Goal: Task Accomplishment & Management: Complete application form

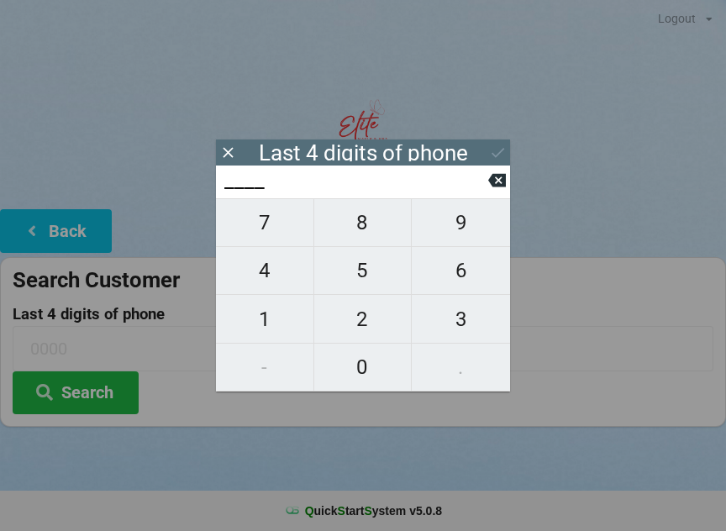
click at [463, 271] on span "6" at bounding box center [461, 270] width 98 height 35
type input "6___"
click at [362, 322] on span "2" at bounding box center [363, 319] width 98 height 35
type input "62__"
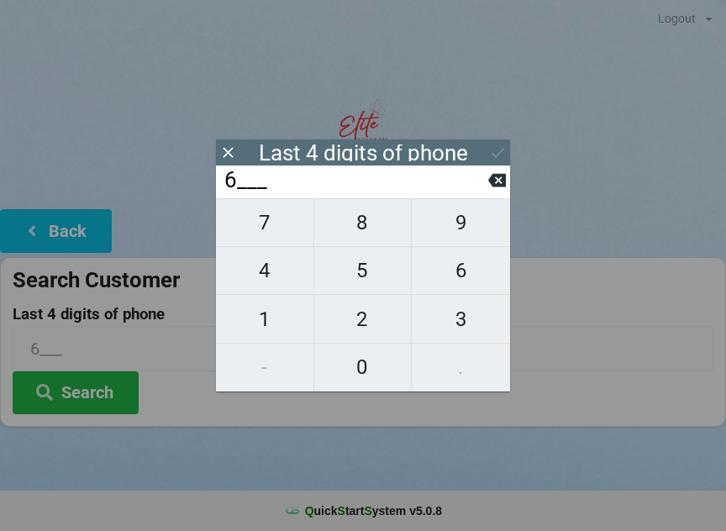
type input "62__"
click at [467, 272] on span "6" at bounding box center [461, 270] width 98 height 35
type input "626_"
click at [264, 330] on span "1" at bounding box center [265, 319] width 98 height 35
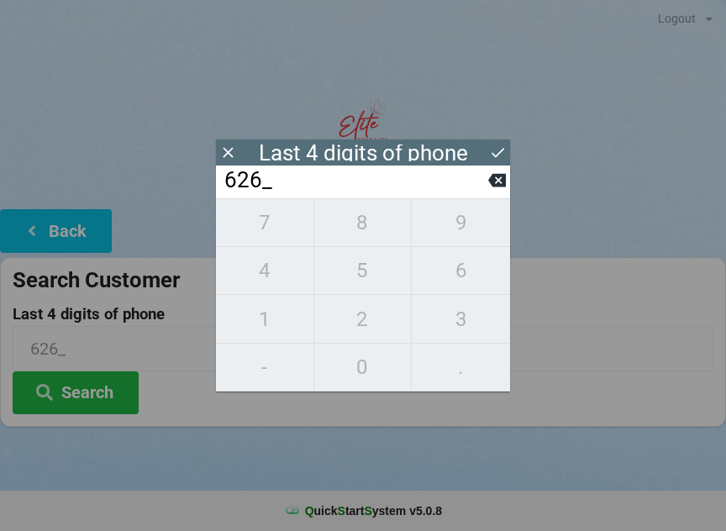
type input "6261"
click at [646, 153] on div at bounding box center [363, 127] width 726 height 71
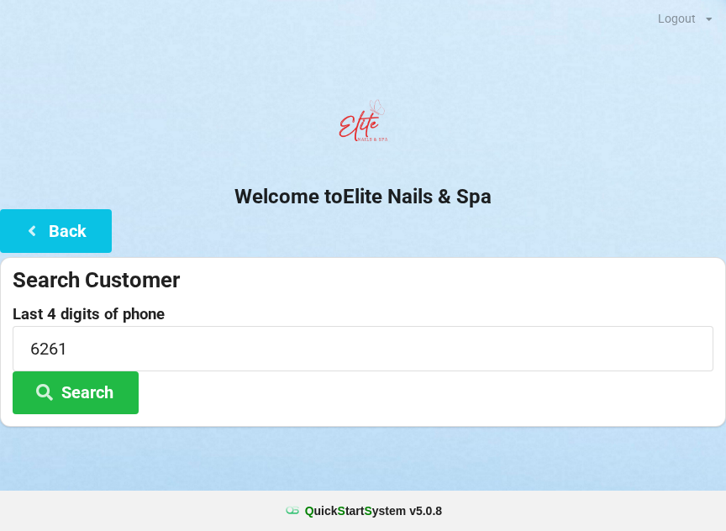
click at [77, 383] on button "Search" at bounding box center [76, 393] width 126 height 43
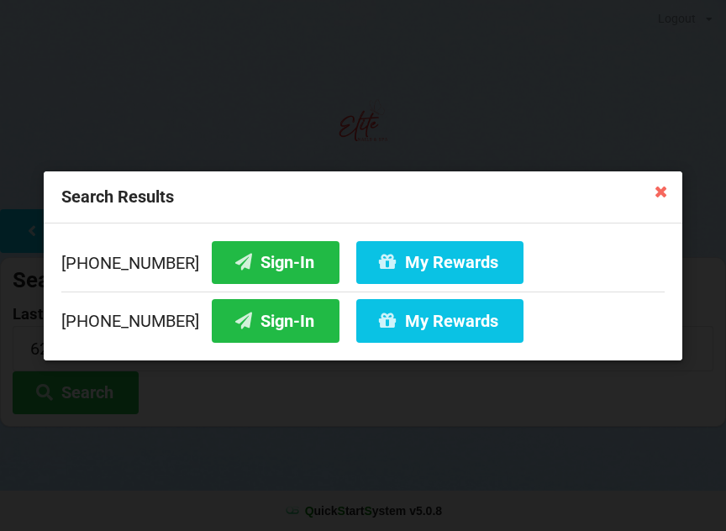
click at [249, 320] on button "Sign-In" at bounding box center [276, 320] width 128 height 43
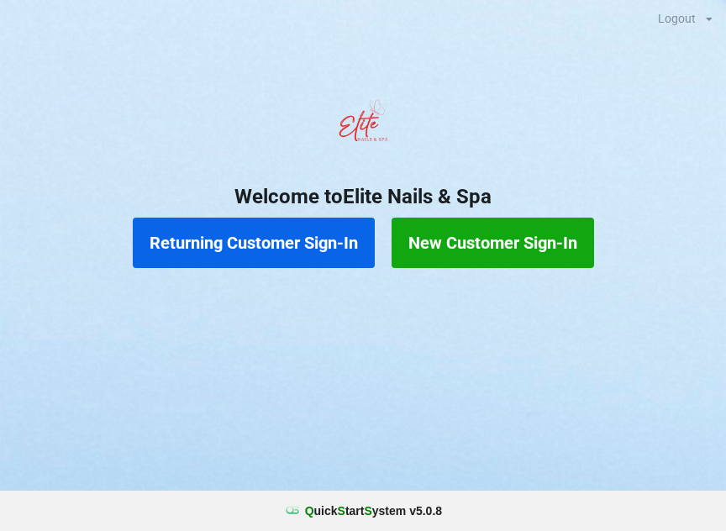
click at [254, 229] on button "Returning Customer Sign-In" at bounding box center [254, 243] width 242 height 50
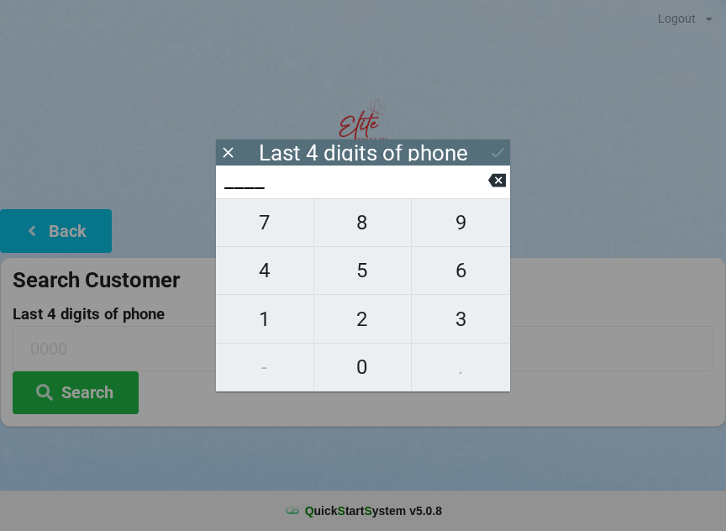
click at [385, 224] on span "8" at bounding box center [363, 222] width 98 height 35
type input "8___"
click at [457, 266] on span "6" at bounding box center [461, 270] width 98 height 35
type input "86__"
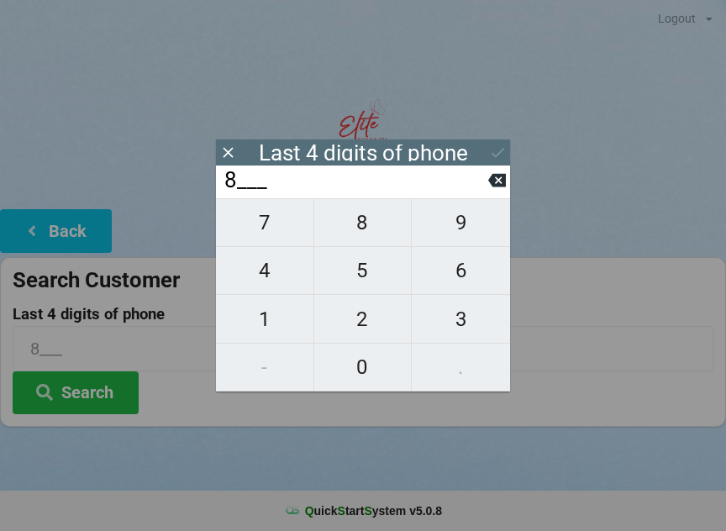
type input "86__"
click at [463, 325] on span "3" at bounding box center [461, 319] width 98 height 35
type input "863_"
click at [466, 320] on span "3" at bounding box center [461, 319] width 98 height 35
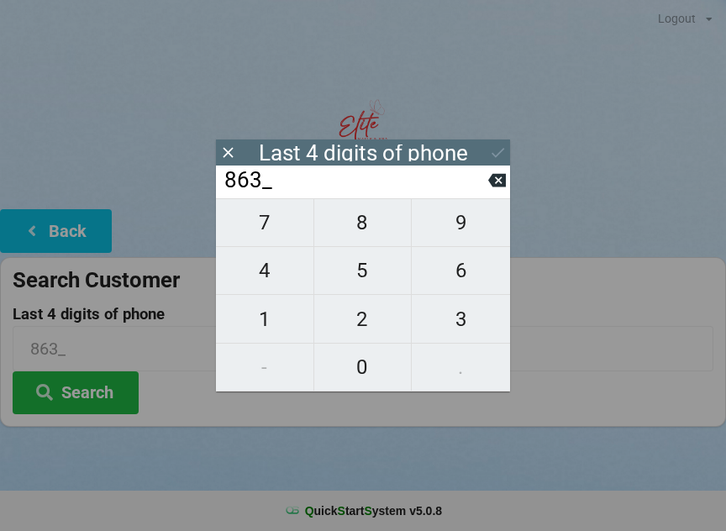
type input "8633"
click at [457, 267] on div "7 8 9 4 5 6 1 2 3 - 0 ." at bounding box center [363, 294] width 294 height 193
click at [283, 266] on div "7 8 9 4 5 6 1 2 3 - 0 ." at bounding box center [363, 294] width 294 height 193
click at [276, 281] on div "7 8 9 4 5 6 1 2 3 - 0 ." at bounding box center [363, 294] width 294 height 193
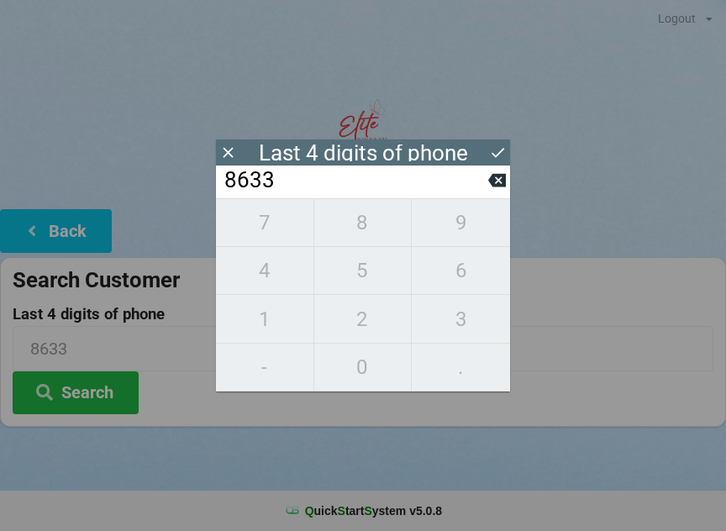
click at [493, 182] on icon at bounding box center [498, 180] width 18 height 13
click at [493, 186] on icon at bounding box center [498, 180] width 18 height 13
click at [490, 189] on icon at bounding box center [498, 181] width 18 height 18
click at [490, 179] on icon at bounding box center [498, 181] width 18 height 18
click at [454, 320] on span "3" at bounding box center [461, 319] width 98 height 35
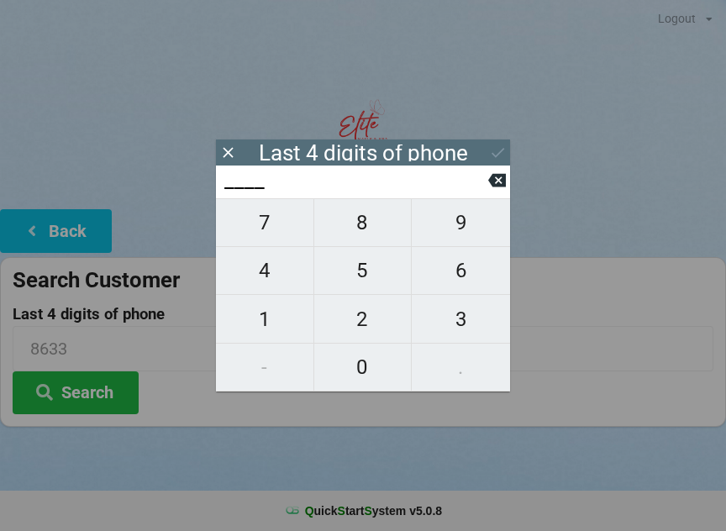
type input "3___"
click at [282, 269] on span "4" at bounding box center [265, 270] width 98 height 35
type input "34__"
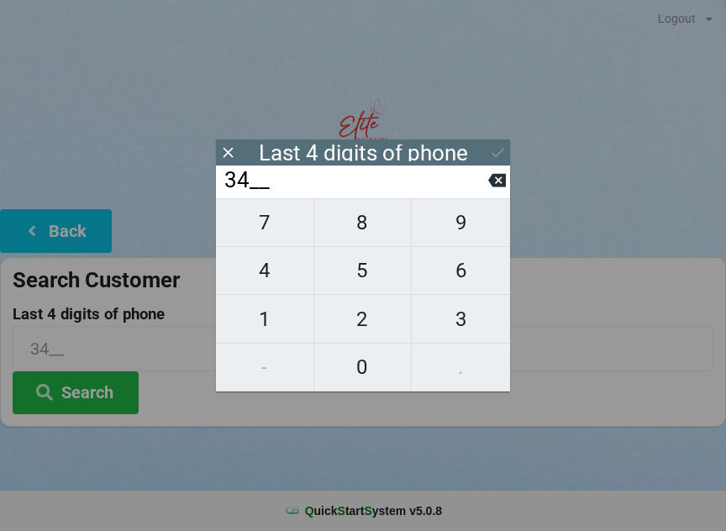
click at [371, 317] on span "2" at bounding box center [363, 319] width 98 height 35
type input "342_"
click at [474, 259] on button "6" at bounding box center [461, 271] width 98 height 48
type input "3426"
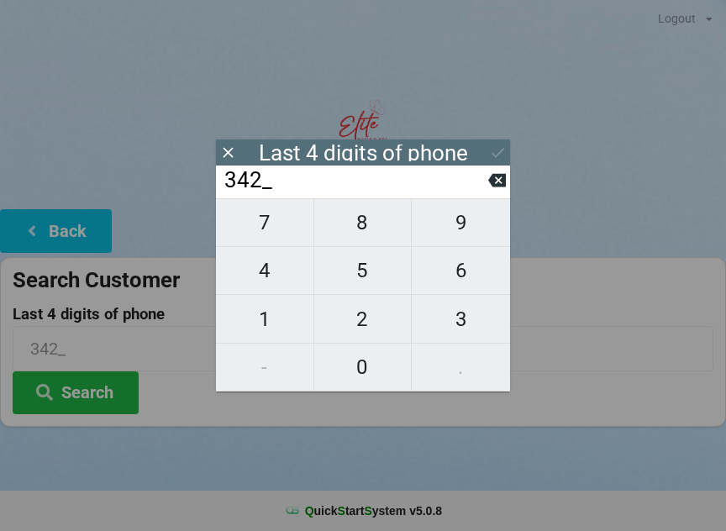
type input "3426"
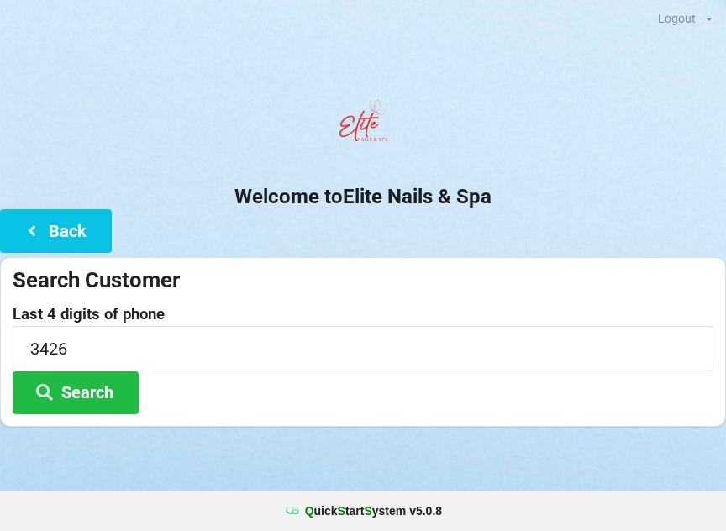
click at [502, 136] on div at bounding box center [363, 127] width 726 height 71
click at [123, 400] on button "Search" at bounding box center [76, 393] width 126 height 43
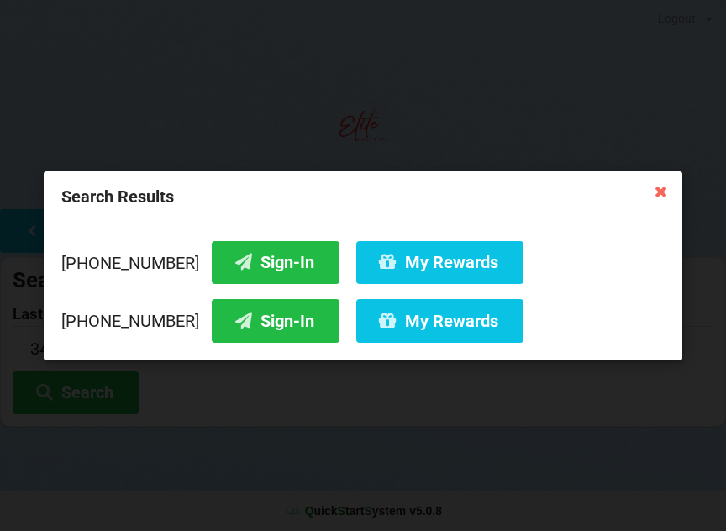
click at [663, 184] on icon at bounding box center [660, 190] width 27 height 27
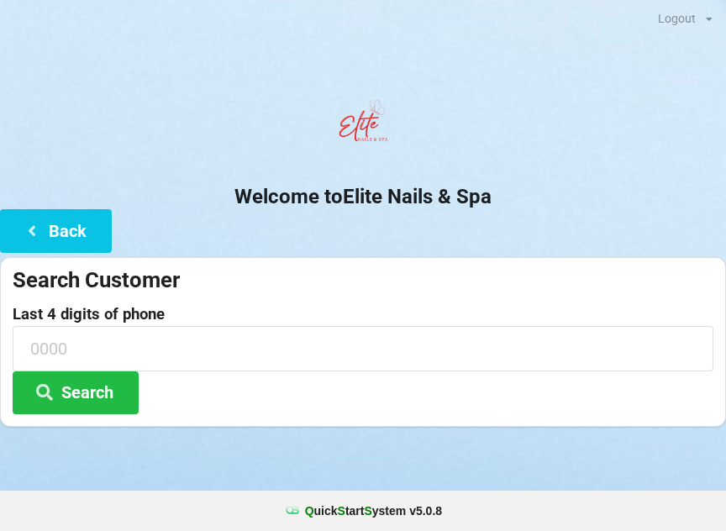
click at [91, 215] on button "Back" at bounding box center [56, 230] width 112 height 43
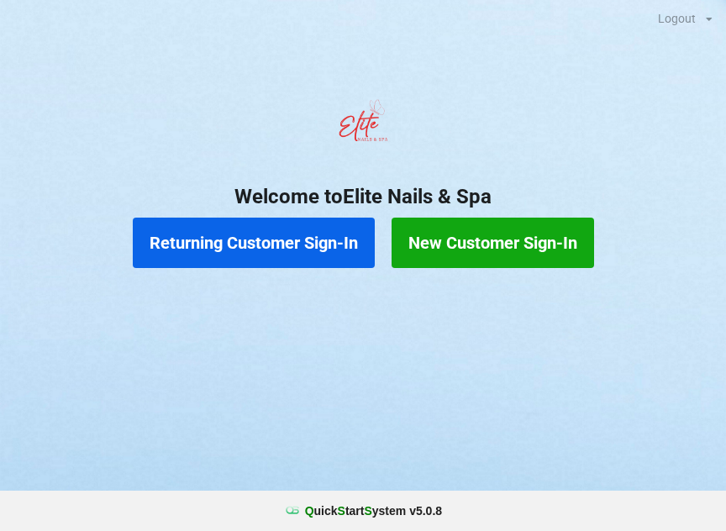
click at [528, 237] on button "New Customer Sign-In" at bounding box center [493, 243] width 203 height 50
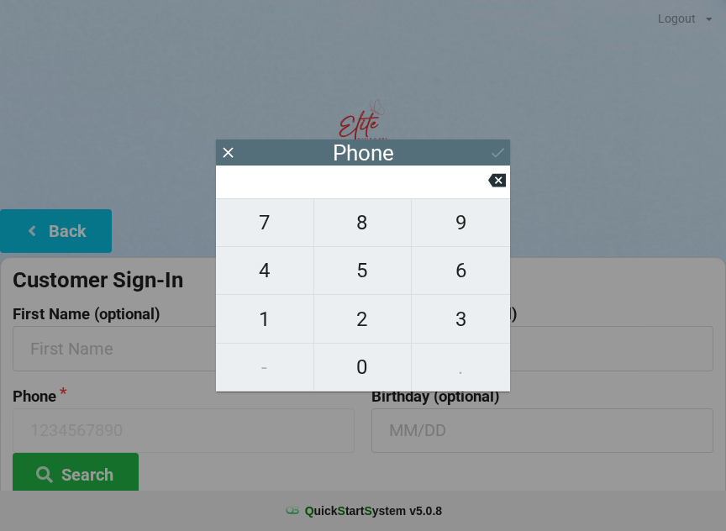
click at [378, 232] on span "8" at bounding box center [363, 222] width 98 height 35
type input "8"
click at [461, 272] on span "6" at bounding box center [461, 270] width 98 height 35
type input "86"
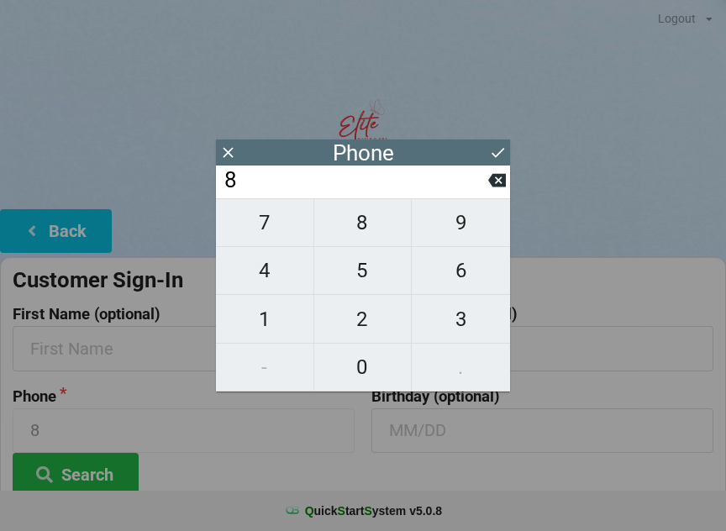
type input "86"
click at [471, 329] on span "3" at bounding box center [461, 319] width 98 height 35
type input "863"
click at [462, 322] on span "3" at bounding box center [461, 319] width 98 height 35
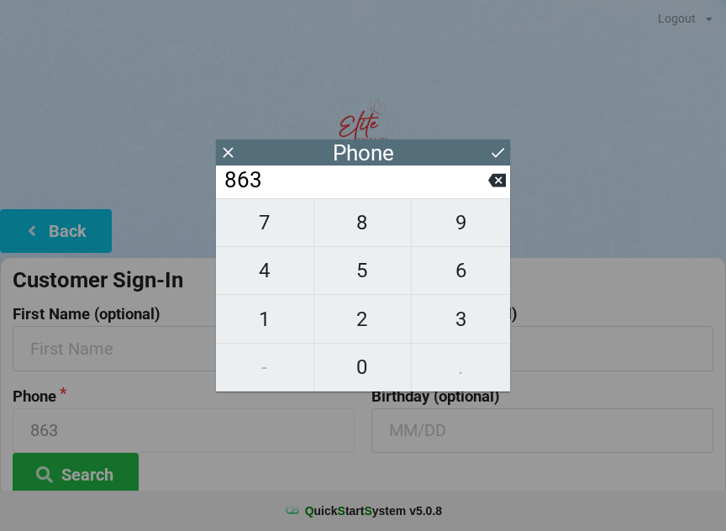
type input "8633"
click at [474, 277] on span "6" at bounding box center [461, 270] width 98 height 35
type input "86336"
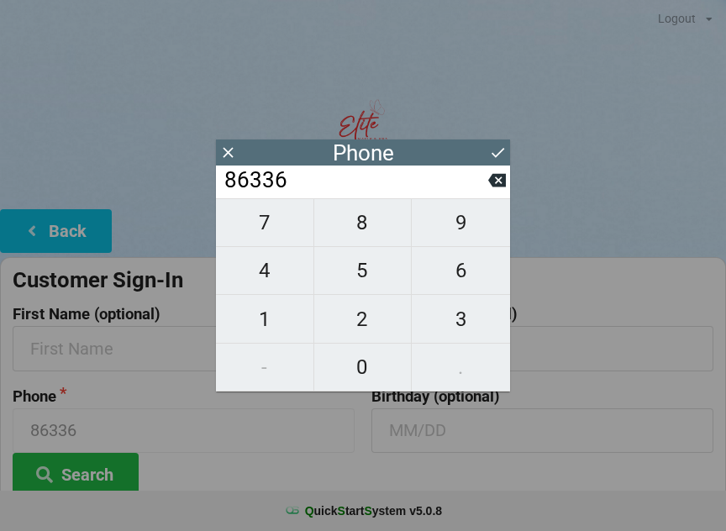
click at [291, 268] on span "4" at bounding box center [265, 270] width 98 height 35
type input "863364"
click at [459, 320] on span "3" at bounding box center [461, 319] width 98 height 35
type input "8633643"
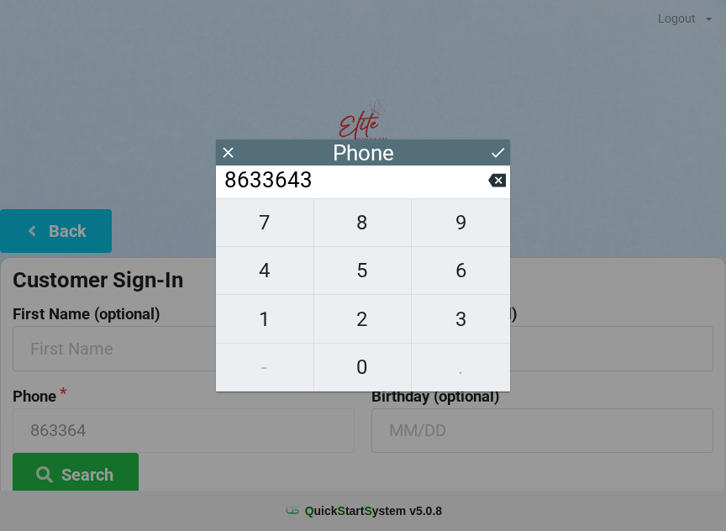
type input "8633643"
click at [292, 265] on span "4" at bounding box center [265, 270] width 98 height 35
type input "86336434"
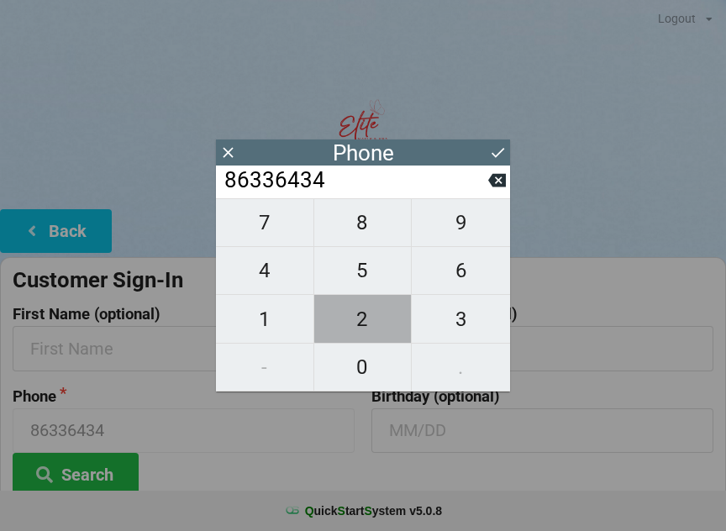
click at [386, 314] on span "2" at bounding box center [363, 319] width 98 height 35
type input "863364342"
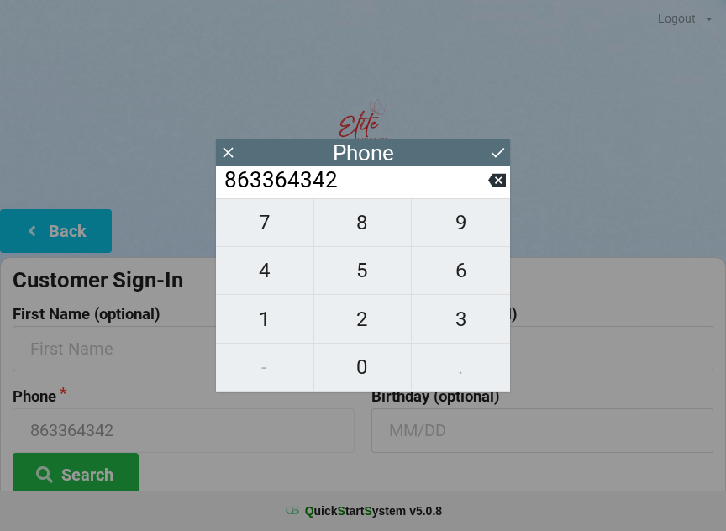
click at [457, 264] on span "6" at bounding box center [461, 270] width 98 height 35
type input "8633643426"
click at [498, 145] on icon at bounding box center [498, 153] width 18 height 18
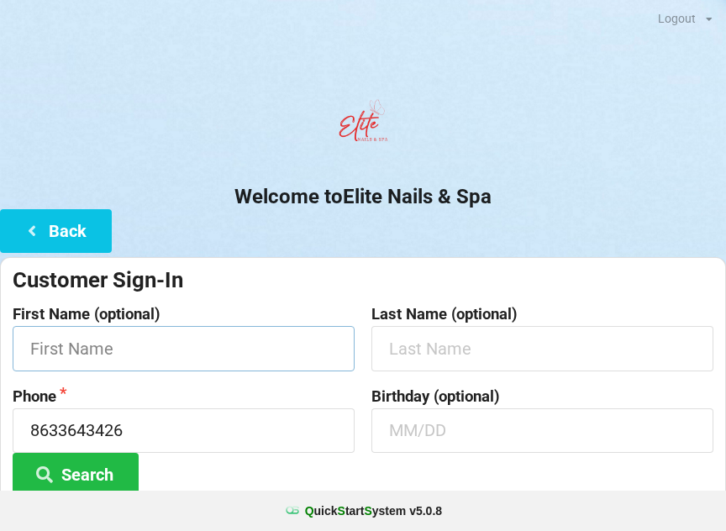
click at [214, 346] on input "text" at bounding box center [184, 348] width 342 height 45
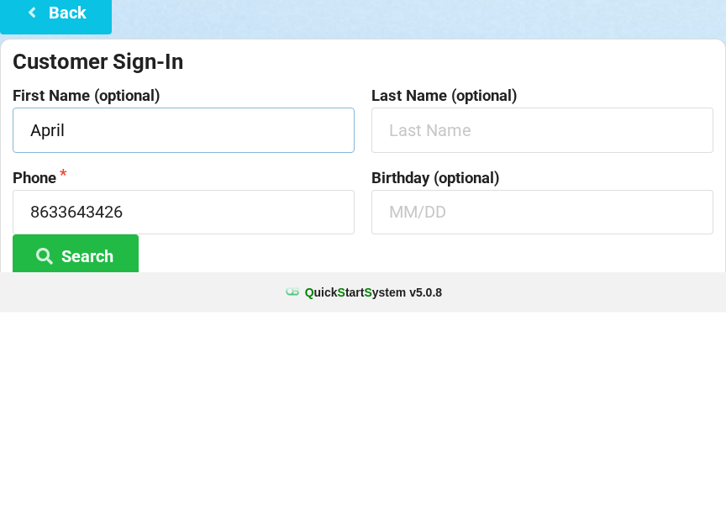
type input "April"
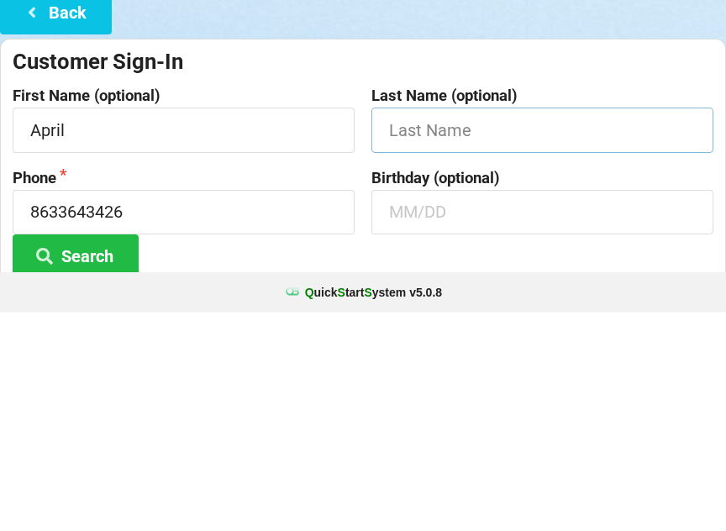
click at [448, 326] on input "text" at bounding box center [543, 348] width 342 height 45
click at [437, 409] on input "text" at bounding box center [543, 431] width 342 height 45
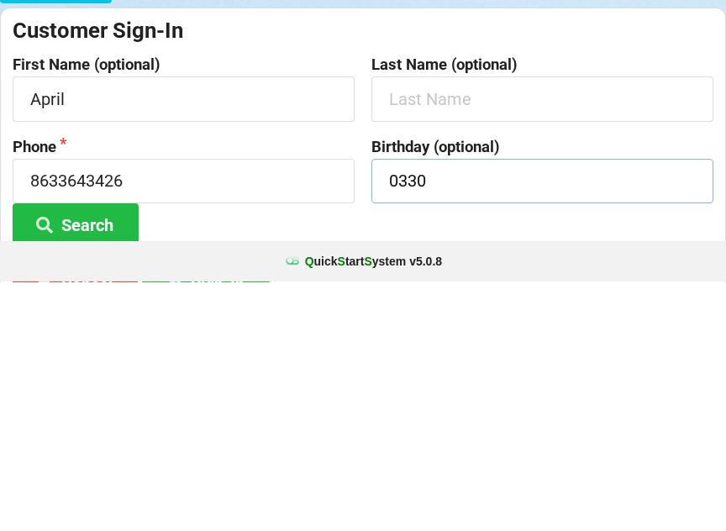
scroll to position [16, 0]
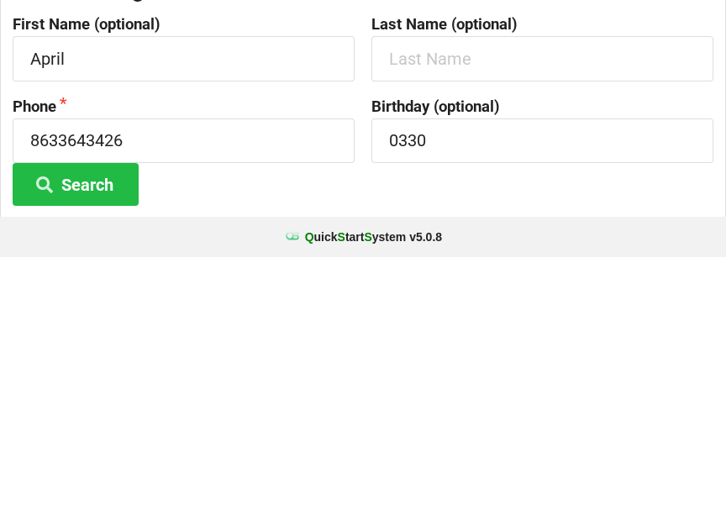
click at [134, 437] on button "Search" at bounding box center [76, 458] width 126 height 43
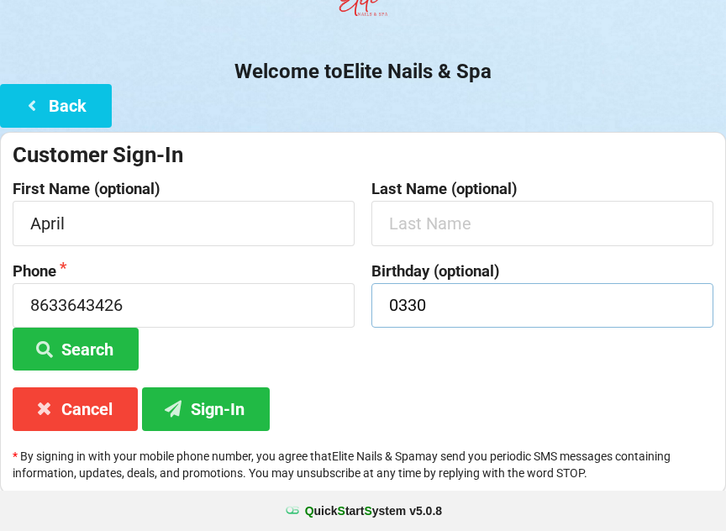
click at [407, 296] on input "0330" at bounding box center [543, 305] width 342 height 45
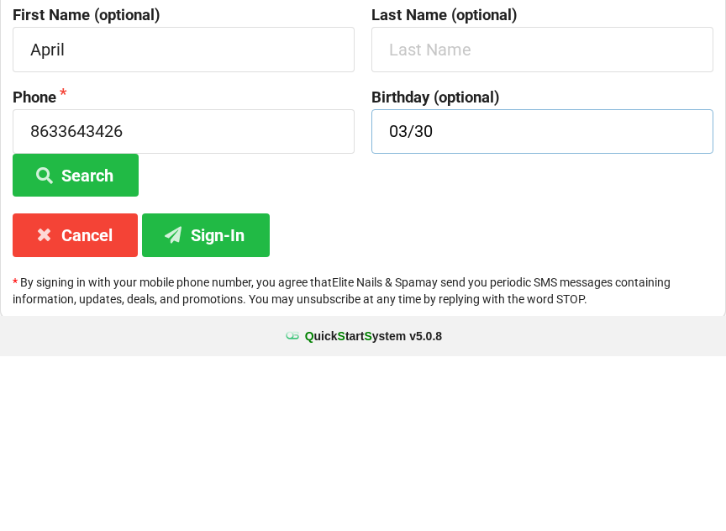
type input "03/30"
click at [482, 264] on div "Birthday (optional) 03/30" at bounding box center [542, 318] width 359 height 108
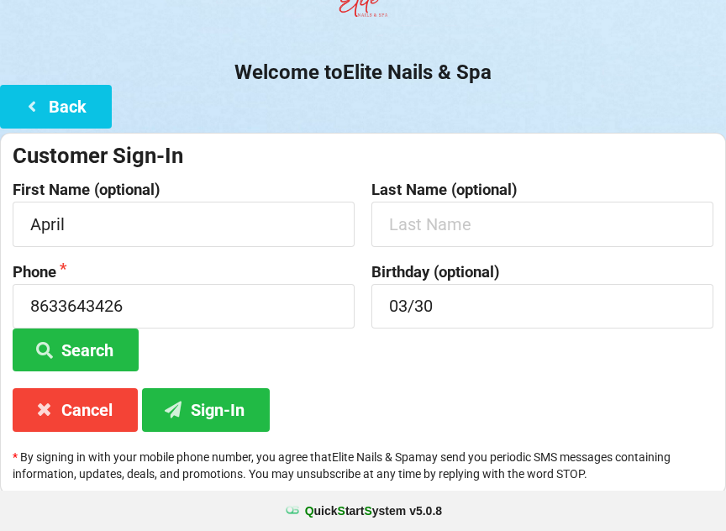
click at [219, 417] on button "Sign-In" at bounding box center [206, 409] width 128 height 43
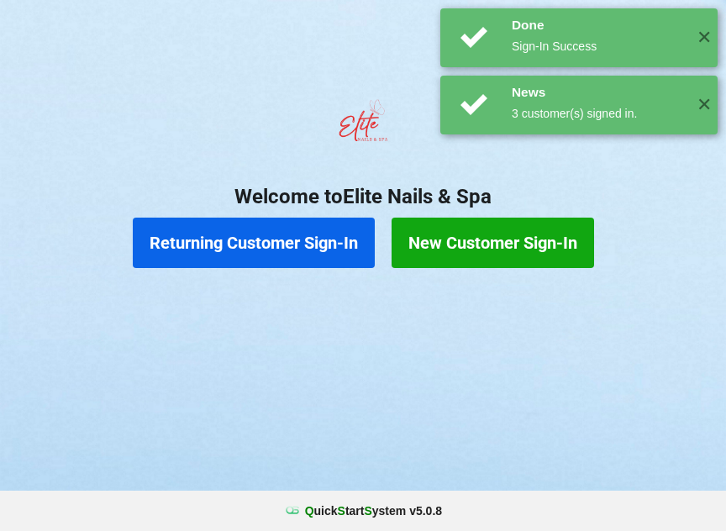
scroll to position [0, 0]
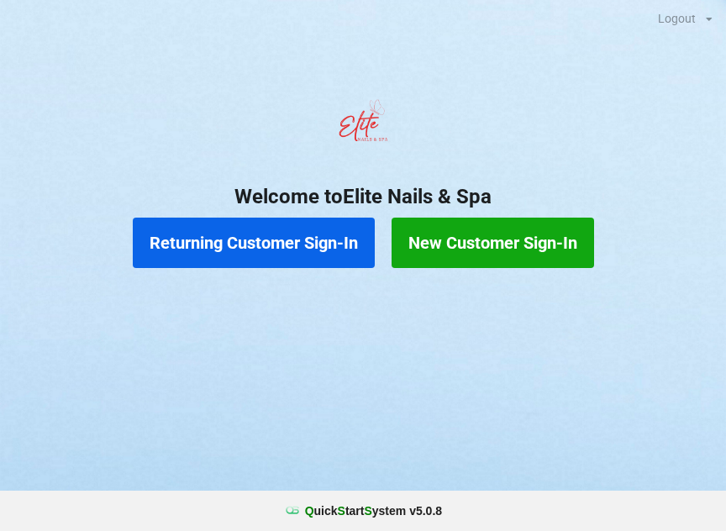
click at [516, 224] on button "New Customer Sign-In" at bounding box center [493, 243] width 203 height 50
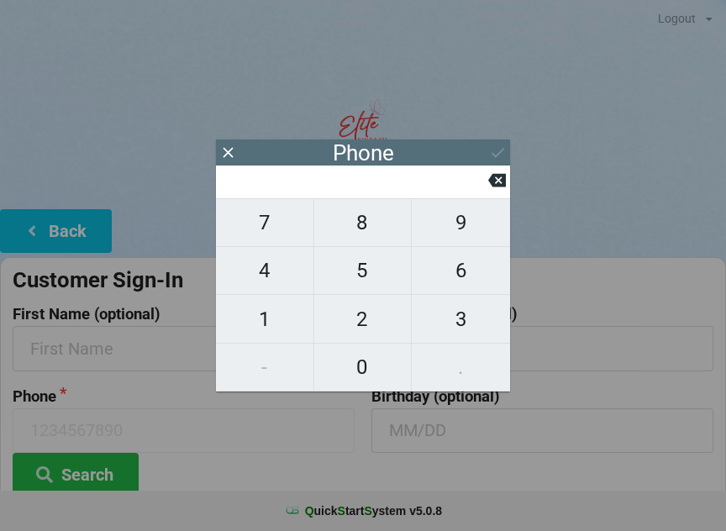
click at [452, 240] on span "9" at bounding box center [461, 222] width 98 height 35
type input "9"
click at [280, 267] on span "4" at bounding box center [265, 270] width 98 height 35
type input "94"
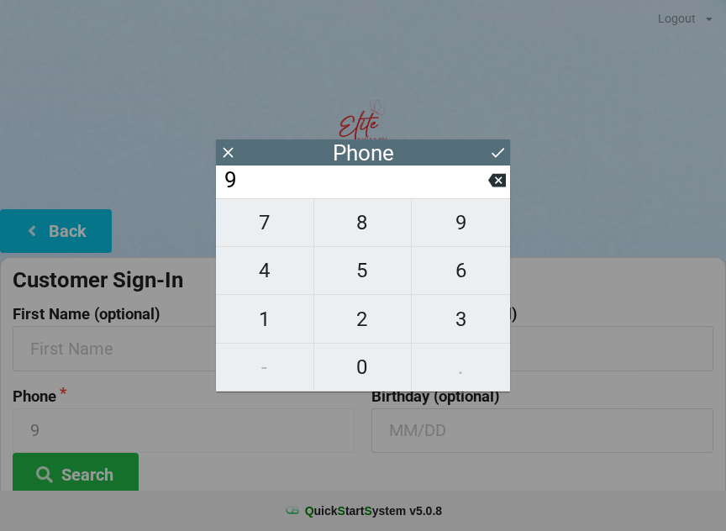
type input "94"
click at [263, 326] on span "1" at bounding box center [265, 319] width 98 height 35
type input "941"
click at [286, 229] on span "7" at bounding box center [265, 222] width 98 height 35
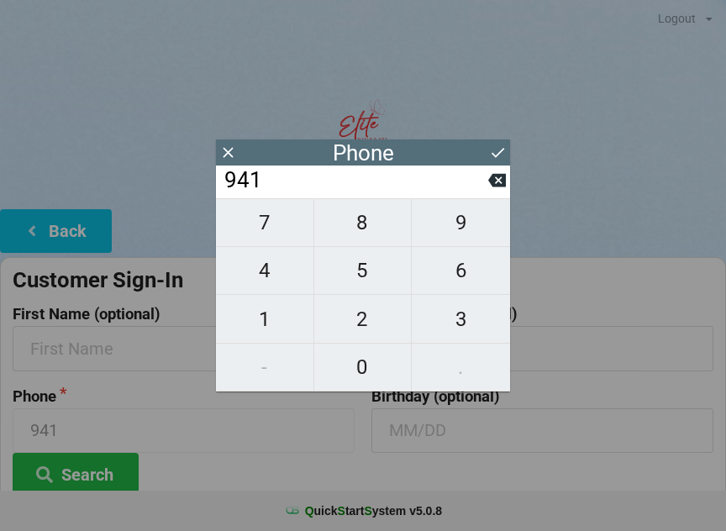
type input "9417"
click at [365, 362] on span "0" at bounding box center [363, 367] width 98 height 35
type input "94170"
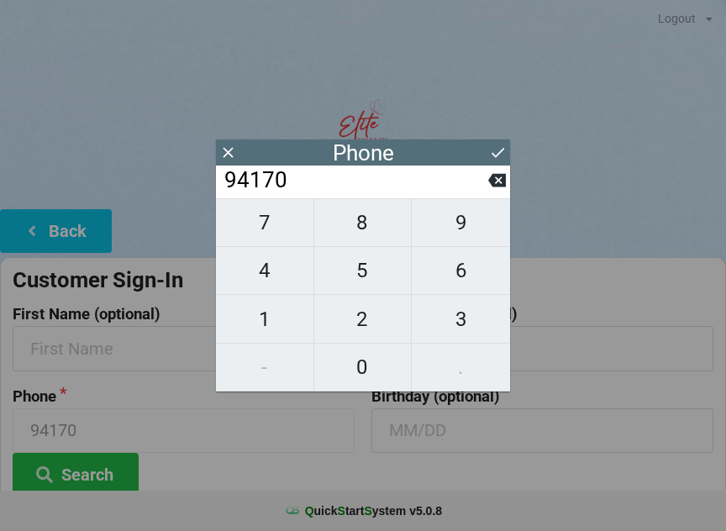
click at [462, 279] on span "6" at bounding box center [461, 270] width 98 height 35
type input "941706"
click at [371, 240] on span "8" at bounding box center [363, 222] width 98 height 35
type input "9417068"
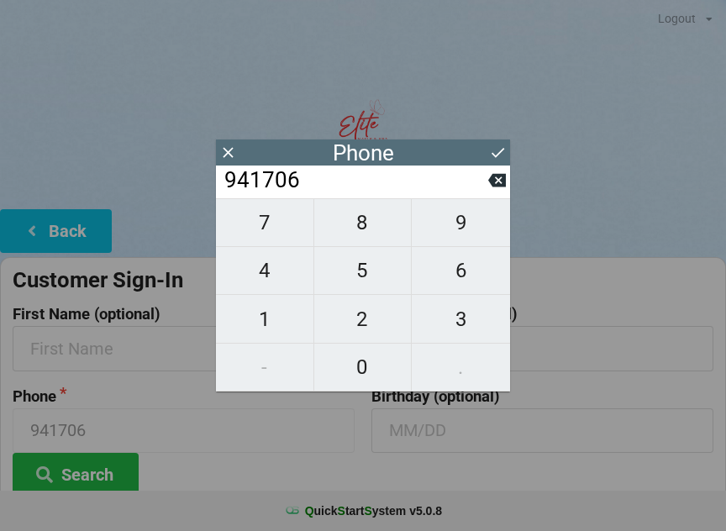
type input "9417068"
click at [467, 328] on span "3" at bounding box center [461, 319] width 98 height 35
type input "94170683"
click at [368, 331] on span "2" at bounding box center [363, 319] width 98 height 35
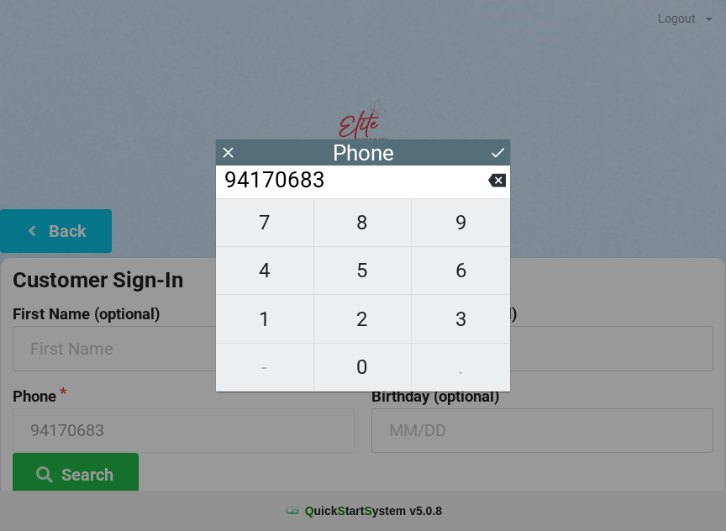
type input "941706832"
click at [362, 280] on span "5" at bounding box center [363, 270] width 98 height 35
type input "9417068325"
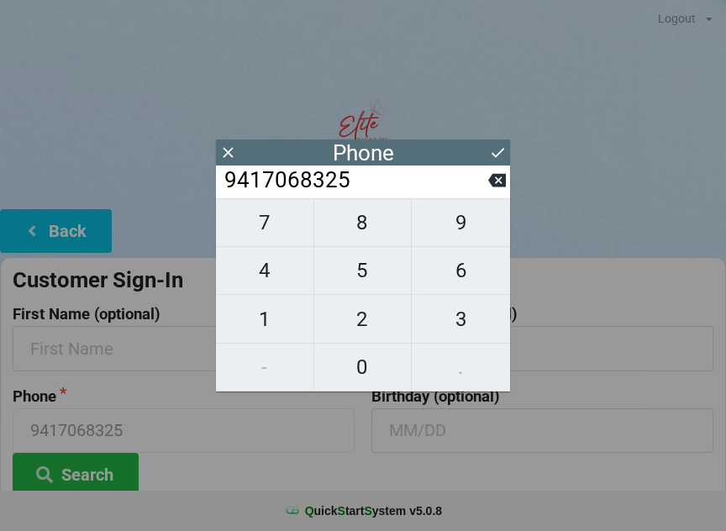
click at [499, 156] on icon at bounding box center [498, 153] width 18 height 18
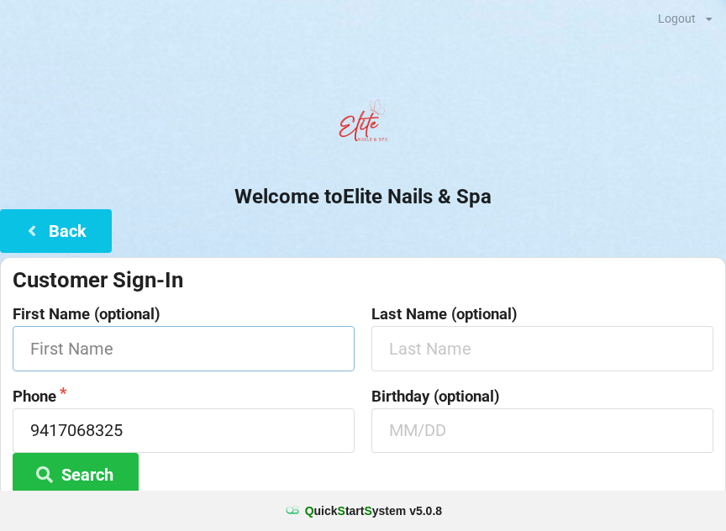
click at [246, 338] on input "text" at bounding box center [184, 348] width 342 height 45
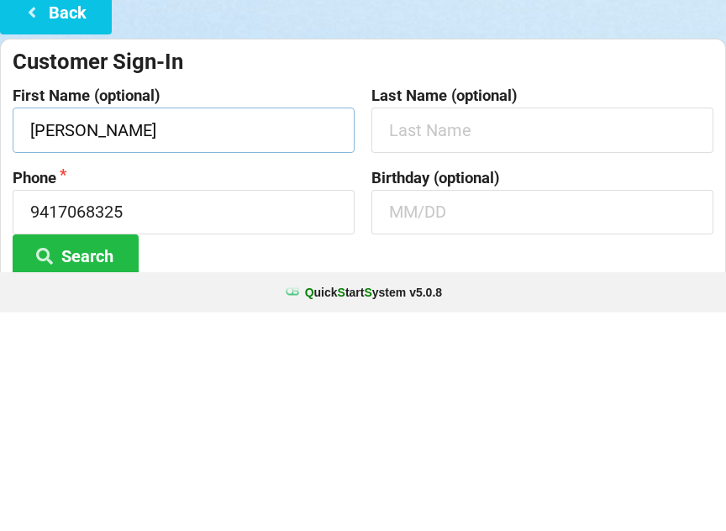
type input "[PERSON_NAME]"
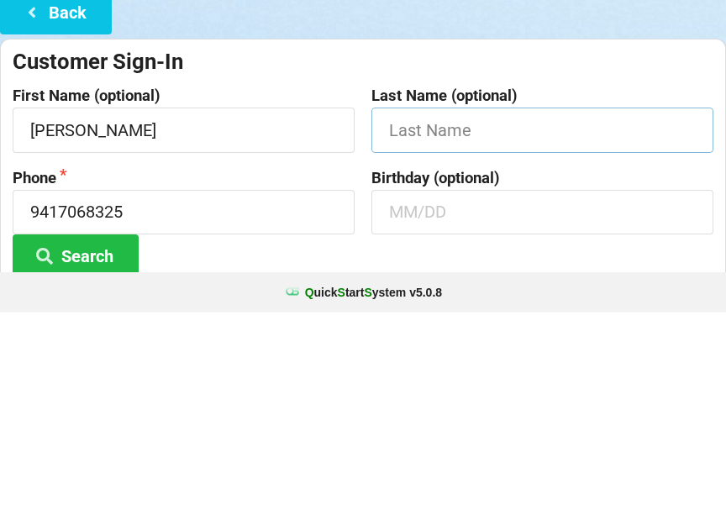
click at [531, 326] on input "text" at bounding box center [543, 348] width 342 height 45
type input "[PERSON_NAME]"
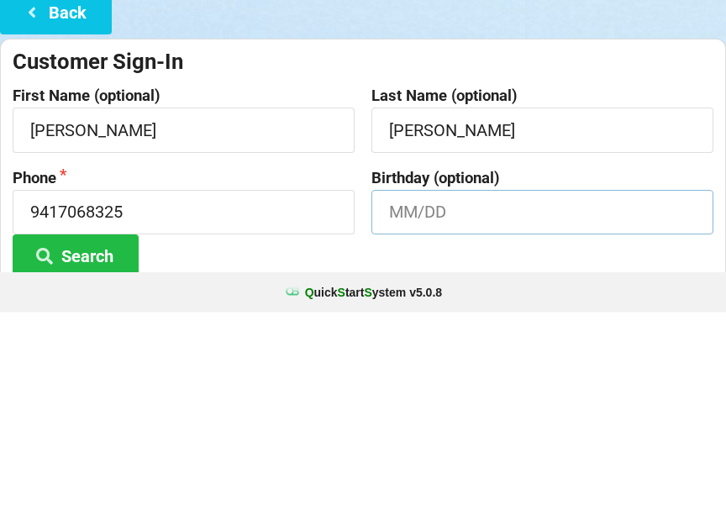
click at [489, 409] on input "text" at bounding box center [543, 431] width 342 height 45
click at [113, 453] on button "Search" at bounding box center [76, 474] width 126 height 43
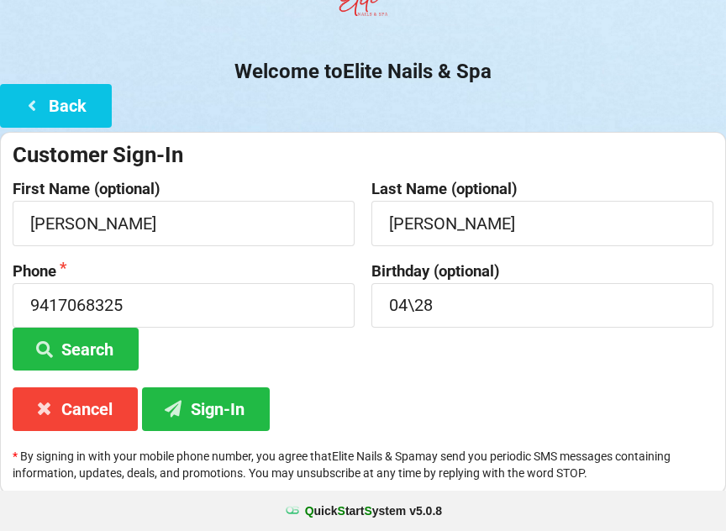
click at [219, 415] on button "Sign-In" at bounding box center [206, 409] width 128 height 43
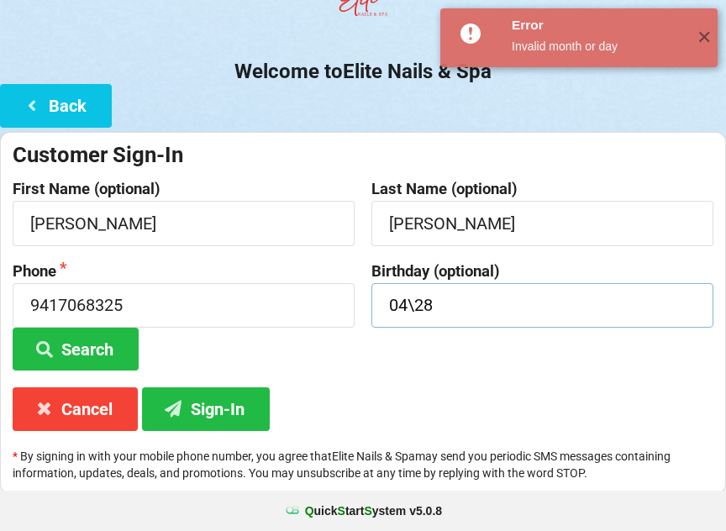
click at [501, 320] on input "04\28" at bounding box center [543, 305] width 342 height 45
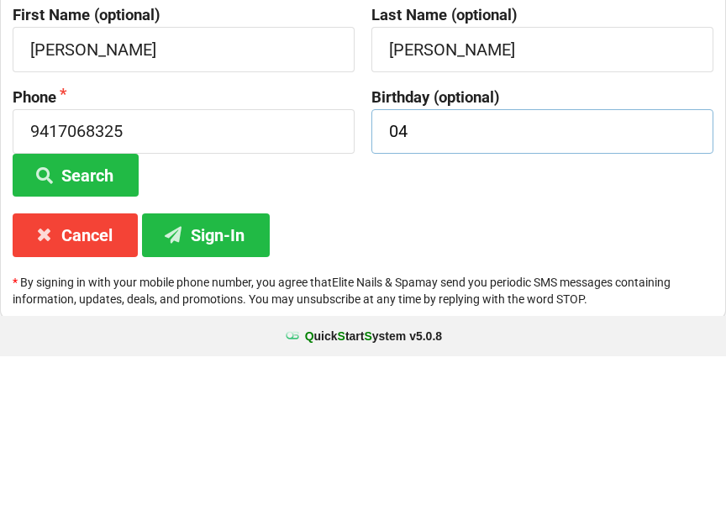
type input "0"
click at [239, 388] on button "Sign-In" at bounding box center [206, 409] width 128 height 43
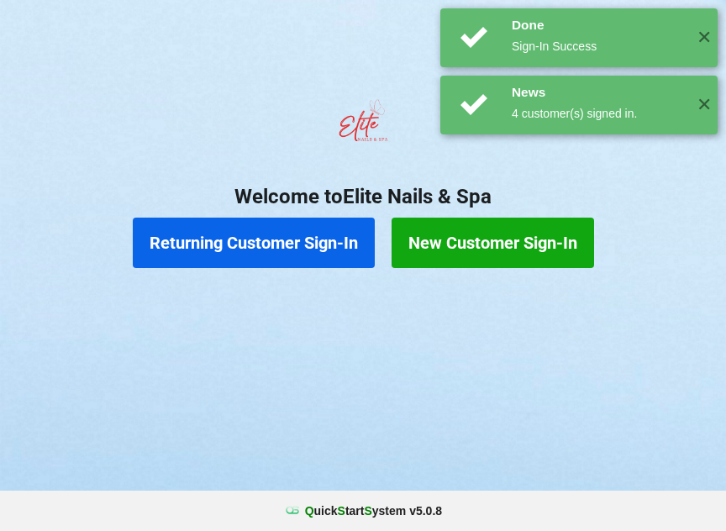
scroll to position [0, 0]
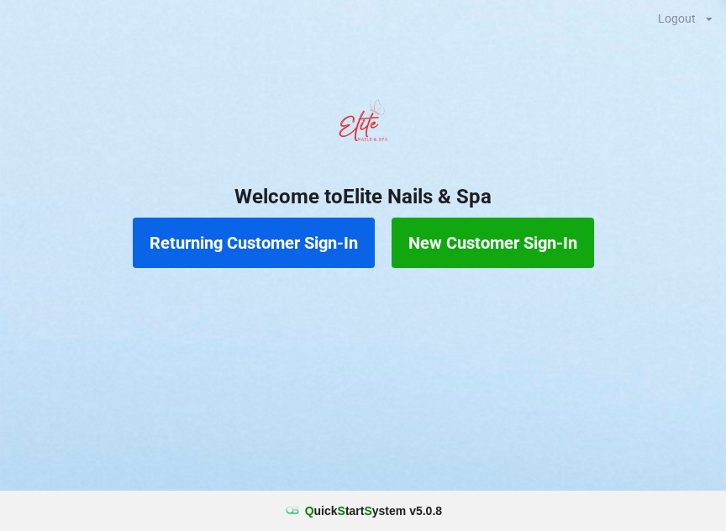
click at [265, 240] on button "Returning Customer Sign-In" at bounding box center [254, 243] width 242 height 50
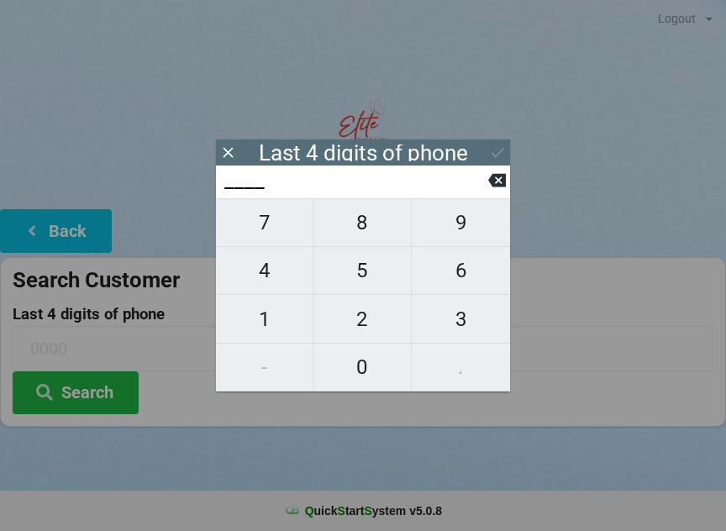
click at [457, 232] on span "9" at bounding box center [461, 222] width 98 height 35
type input "9___"
click at [462, 288] on span "6" at bounding box center [461, 270] width 98 height 35
type input "96__"
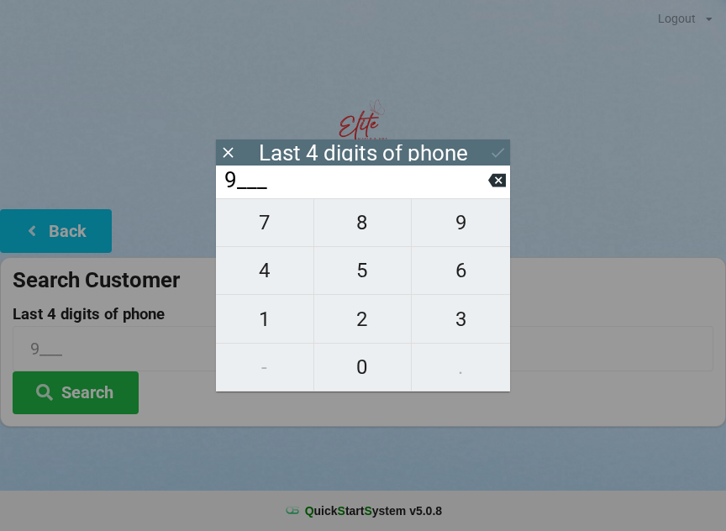
type input "96__"
click at [357, 332] on span "2" at bounding box center [363, 319] width 98 height 35
type input "962_"
click at [462, 233] on span "9" at bounding box center [461, 222] width 98 height 35
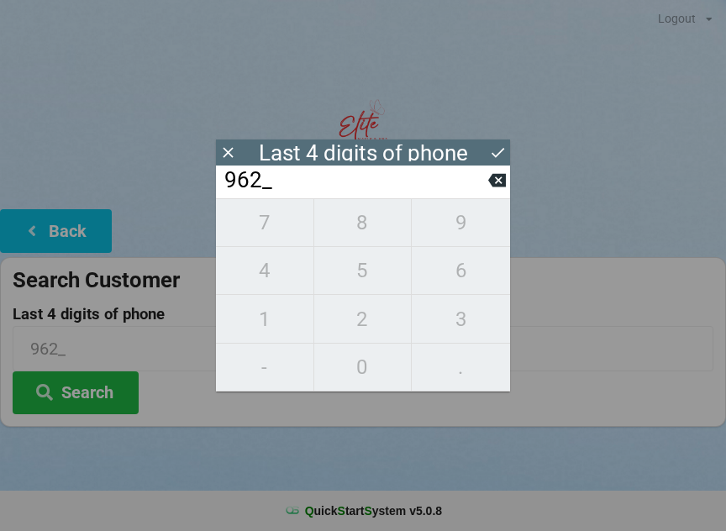
type input "9629"
click at [101, 388] on button "Search" at bounding box center [76, 393] width 126 height 43
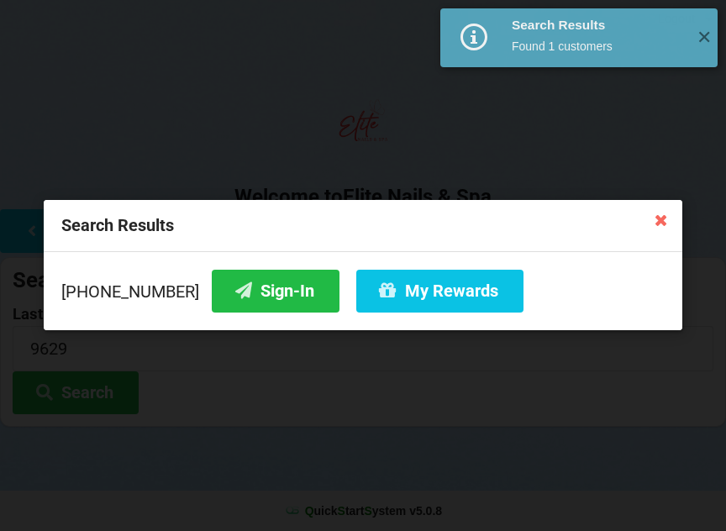
click at [244, 297] on button "Sign-In" at bounding box center [276, 291] width 128 height 43
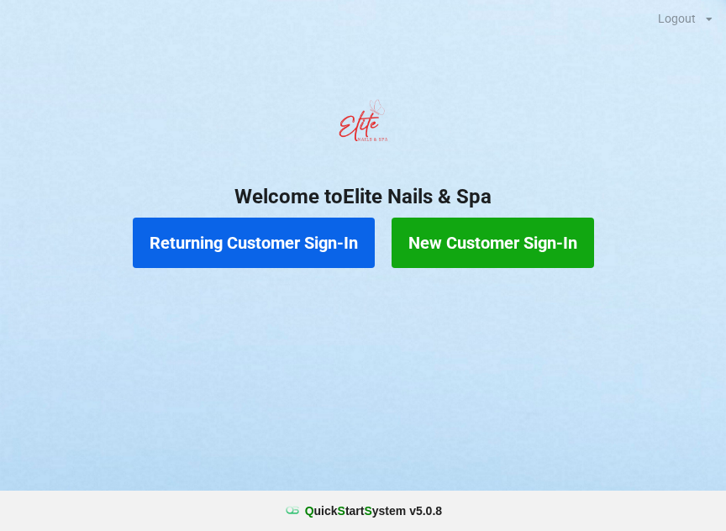
click at [273, 225] on button "Returning Customer Sign-In" at bounding box center [254, 243] width 242 height 50
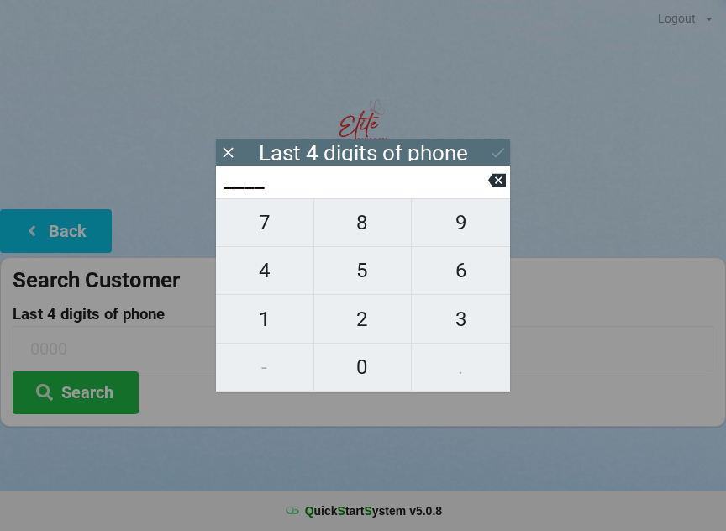
click at [279, 234] on span "7" at bounding box center [265, 222] width 98 height 35
type input "7___"
click at [489, 288] on span "6" at bounding box center [461, 270] width 98 height 35
type input "76__"
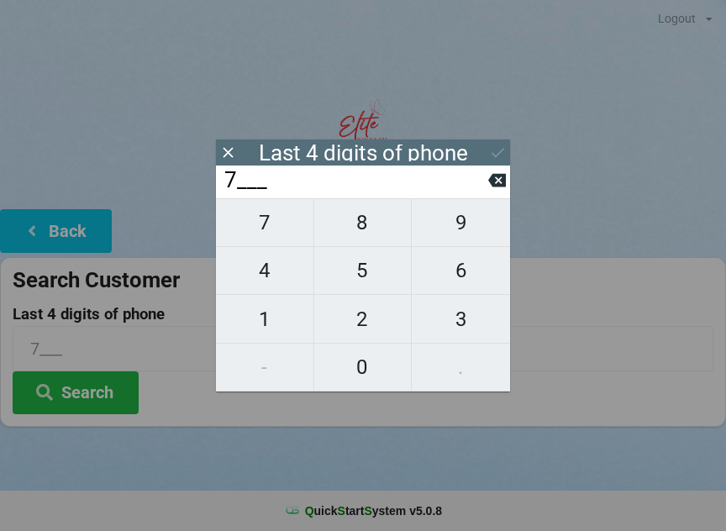
type input "76__"
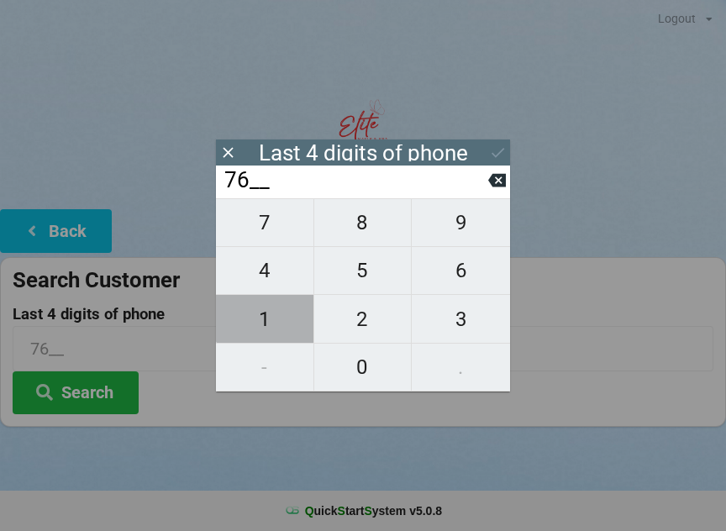
click at [272, 322] on span "1" at bounding box center [265, 319] width 98 height 35
type input "761_"
click at [272, 326] on span "1" at bounding box center [265, 319] width 98 height 35
type input "7611"
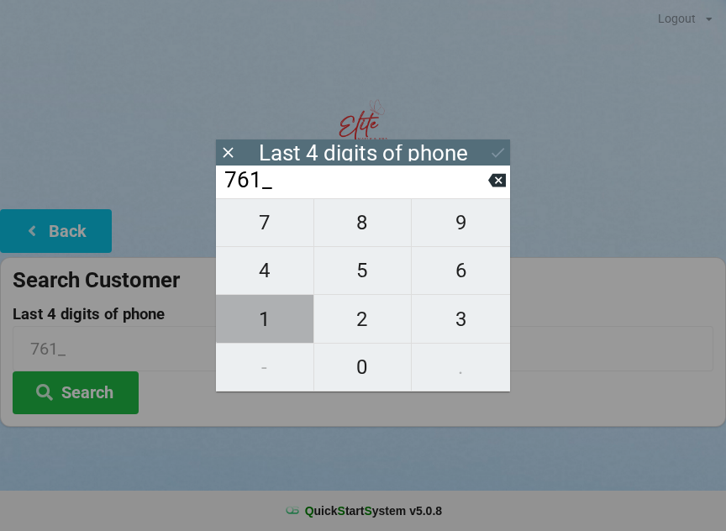
type input "7611"
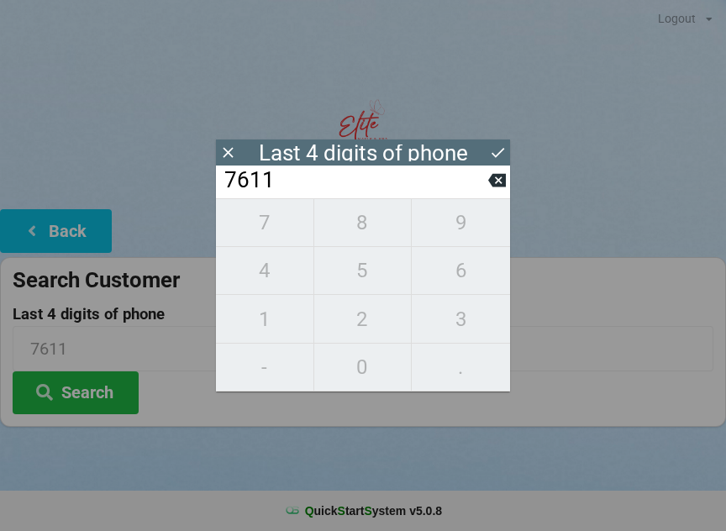
click at [498, 177] on icon at bounding box center [498, 181] width 18 height 18
click at [495, 187] on icon at bounding box center [498, 180] width 18 height 13
click at [494, 188] on icon at bounding box center [498, 180] width 18 height 13
click at [489, 188] on icon at bounding box center [498, 181] width 18 height 18
type input "____"
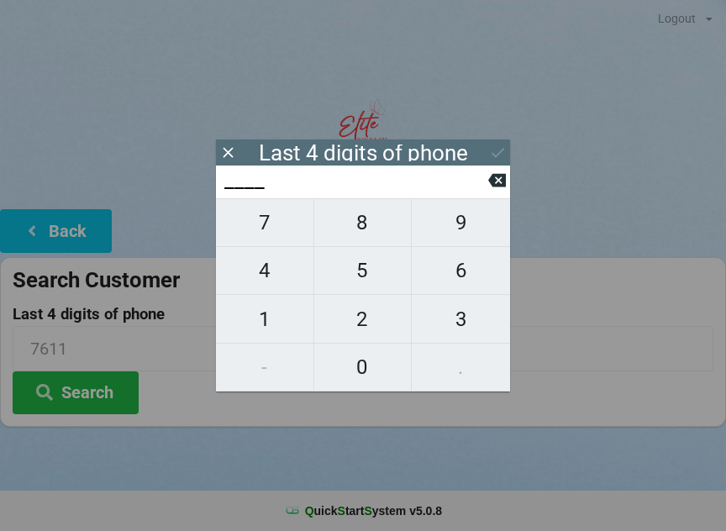
click at [491, 188] on icon at bounding box center [498, 180] width 18 height 13
click at [231, 152] on icon at bounding box center [228, 153] width 18 height 18
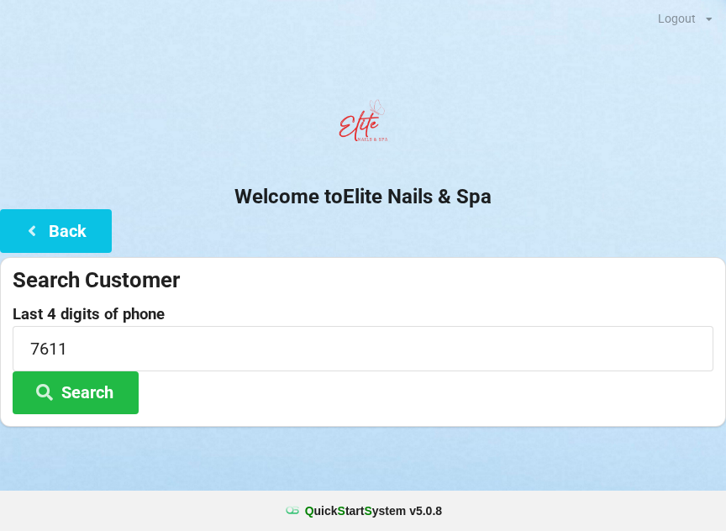
click at [98, 406] on button "Search" at bounding box center [76, 393] width 126 height 43
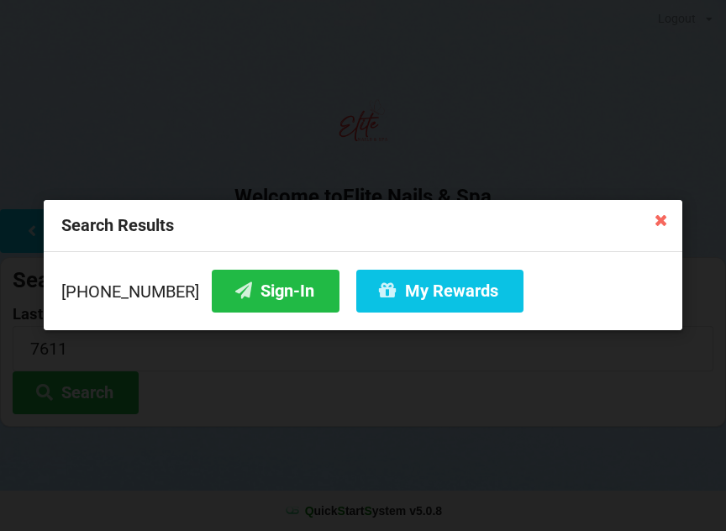
click at [249, 306] on button "Sign-In" at bounding box center [276, 291] width 128 height 43
